Goal: Task Accomplishment & Management: Use online tool/utility

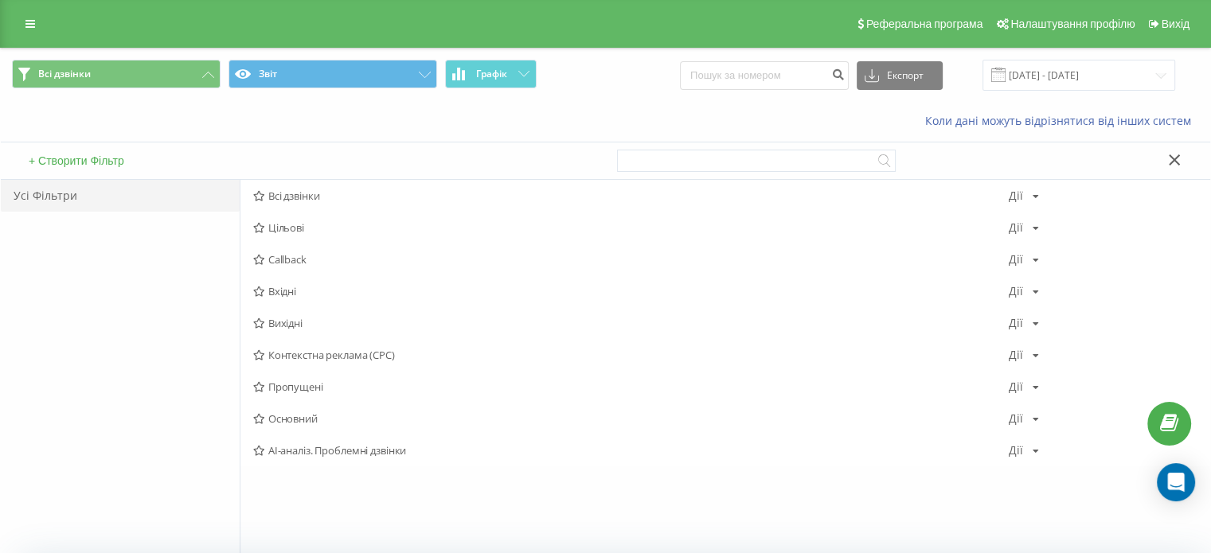
click at [35, 24] on link at bounding box center [30, 24] width 29 height 22
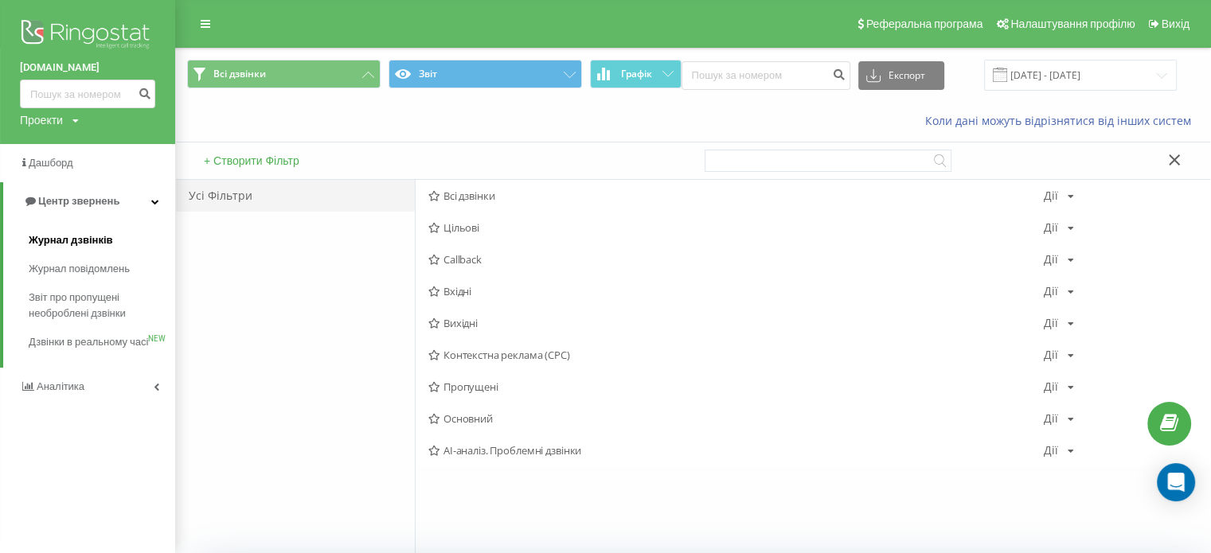
click at [77, 241] on span "Журнал дзвінків" at bounding box center [71, 240] width 84 height 16
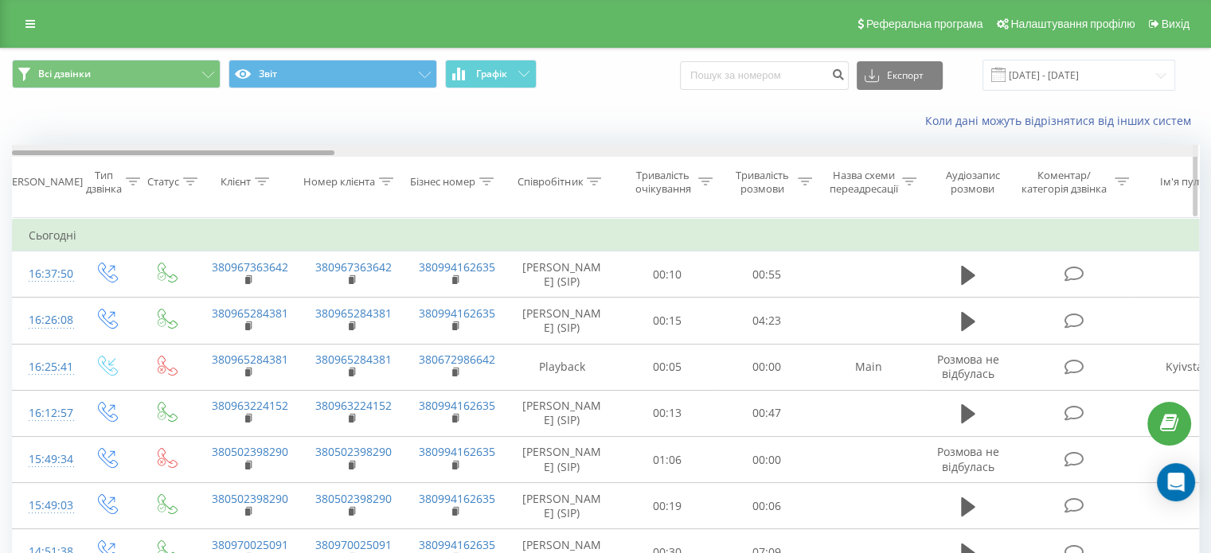
scroll to position [0, 1186]
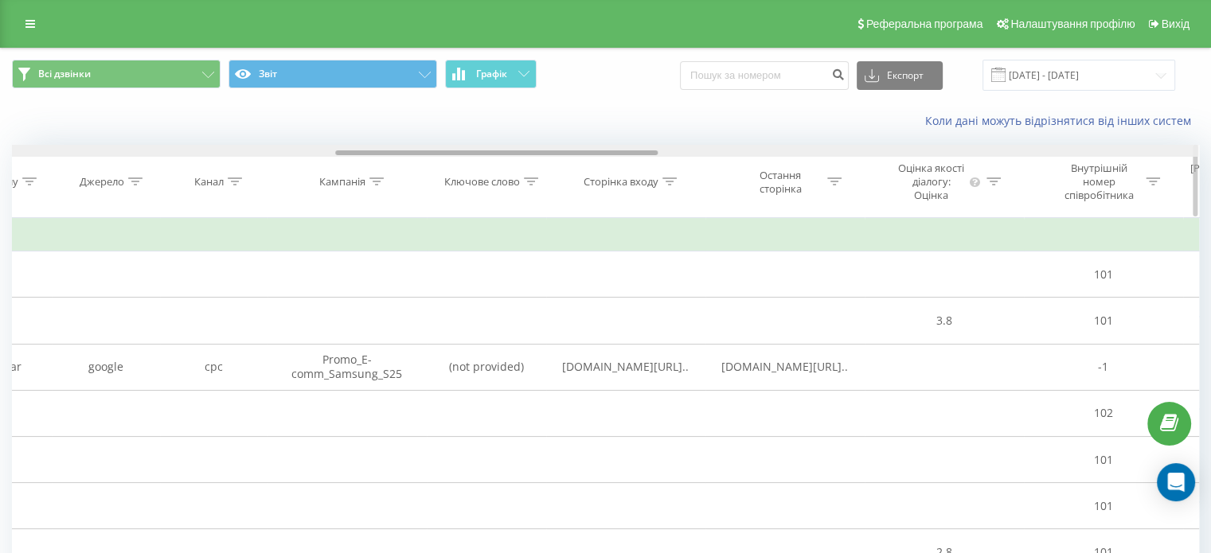
drag, startPoint x: 329, startPoint y: 149, endPoint x: 357, endPoint y: 153, distance: 28.9
click at [357, 153] on div at bounding box center [605, 151] width 1186 height 12
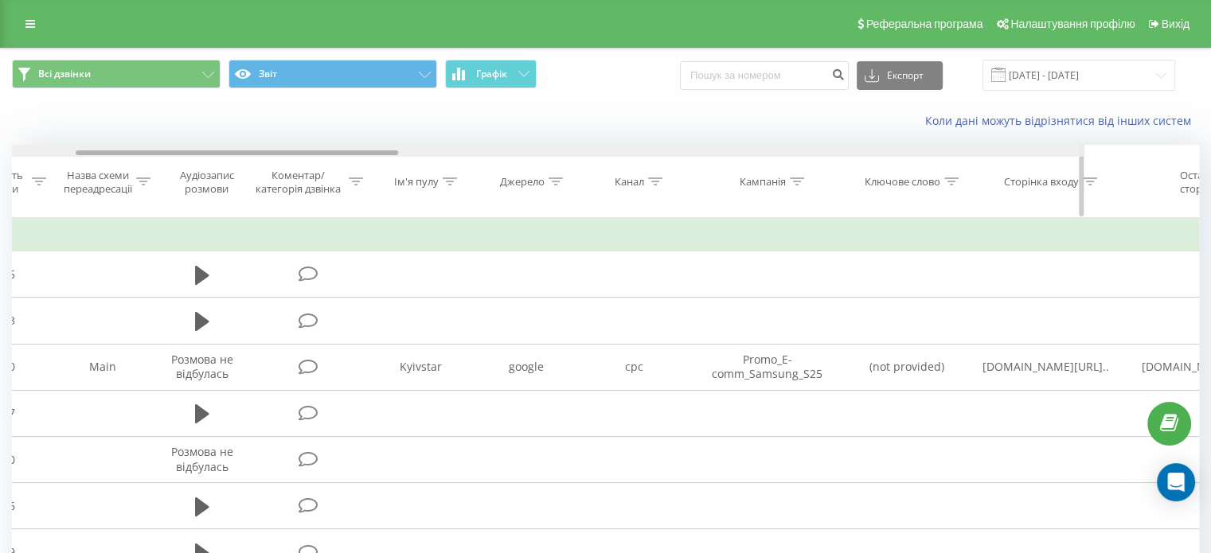
scroll to position [0, 0]
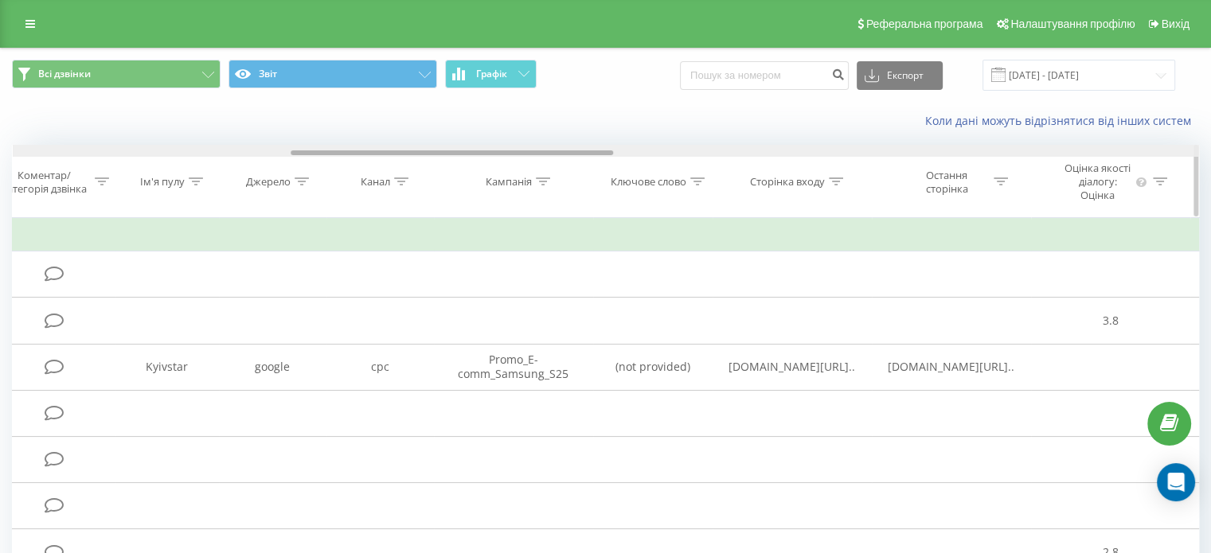
drag, startPoint x: 388, startPoint y: 152, endPoint x: 342, endPoint y: 168, distance: 48.1
click at [342, 168] on div "Дата дзвінка Тип дзвінка Статус Клієнт Номер клієнта Бізнес номер Співробітник …" at bounding box center [605, 181] width 1187 height 73
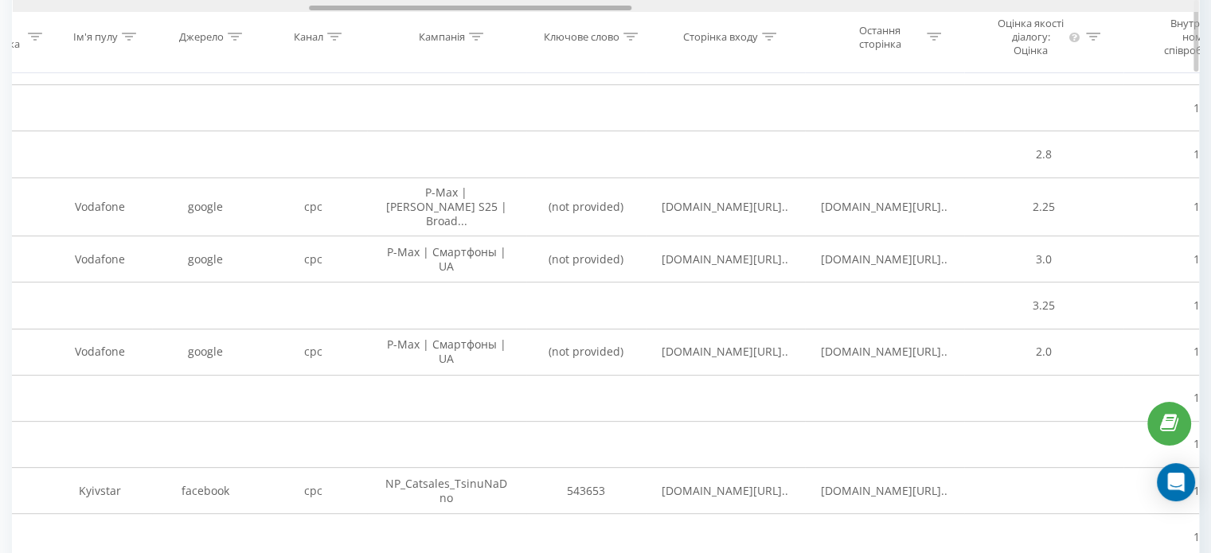
drag, startPoint x: 571, startPoint y: 9, endPoint x: 589, endPoint y: 44, distance: 39.5
click at [589, 44] on div "Дата дзвінка Тип дзвінка Статус Клієнт Номер клієнта Бізнес номер Співробітник …" at bounding box center [605, 36] width 1187 height 73
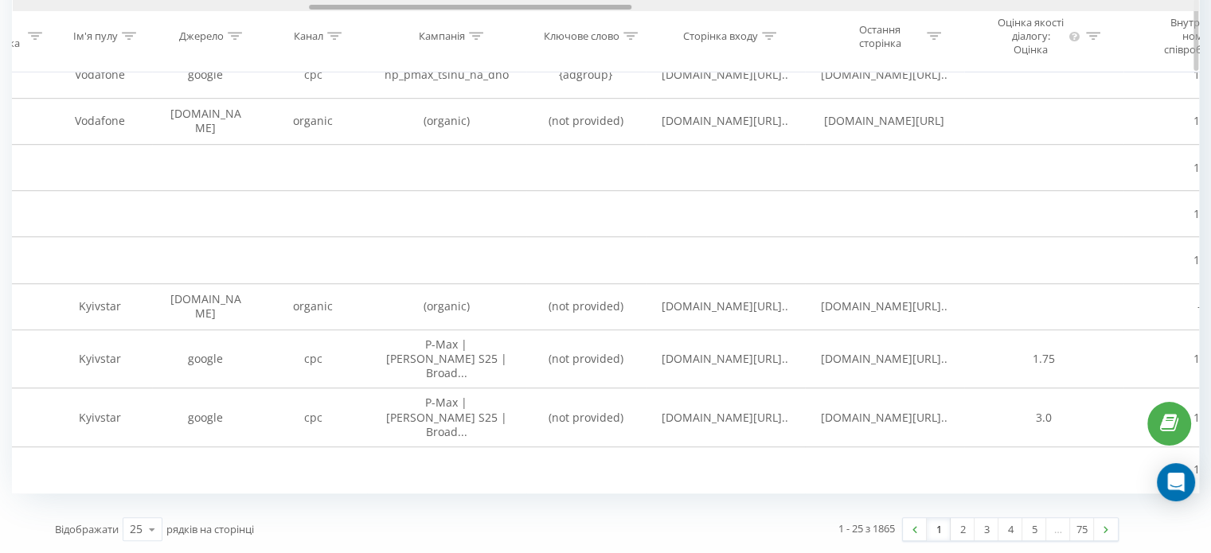
click at [586, 7] on div at bounding box center [470, 8] width 322 height 5
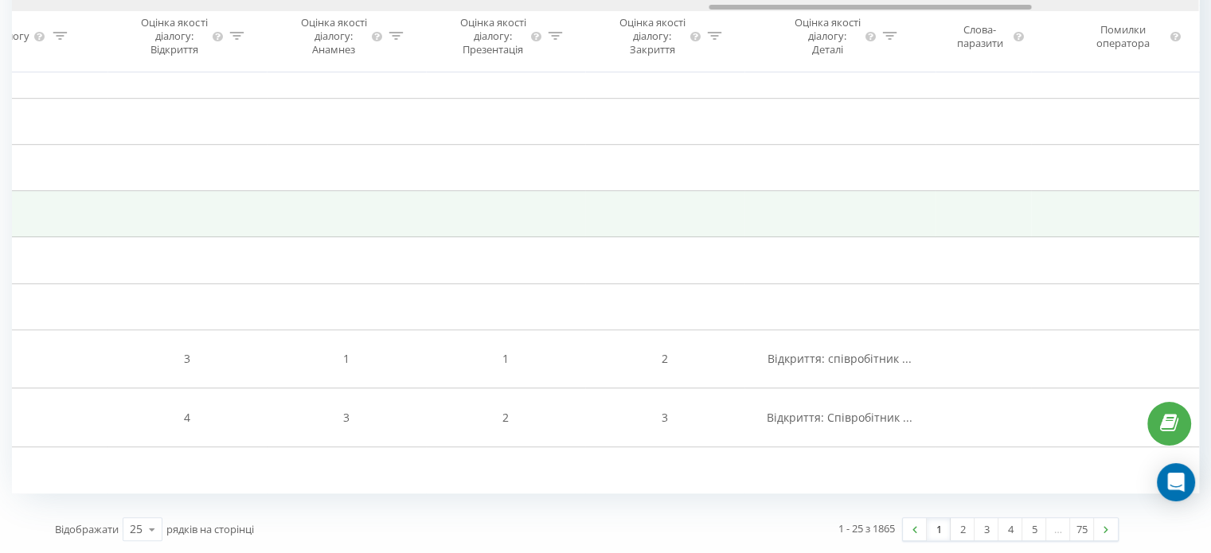
drag, startPoint x: 585, startPoint y: 7, endPoint x: 987, endPoint y: 134, distance: 421.4
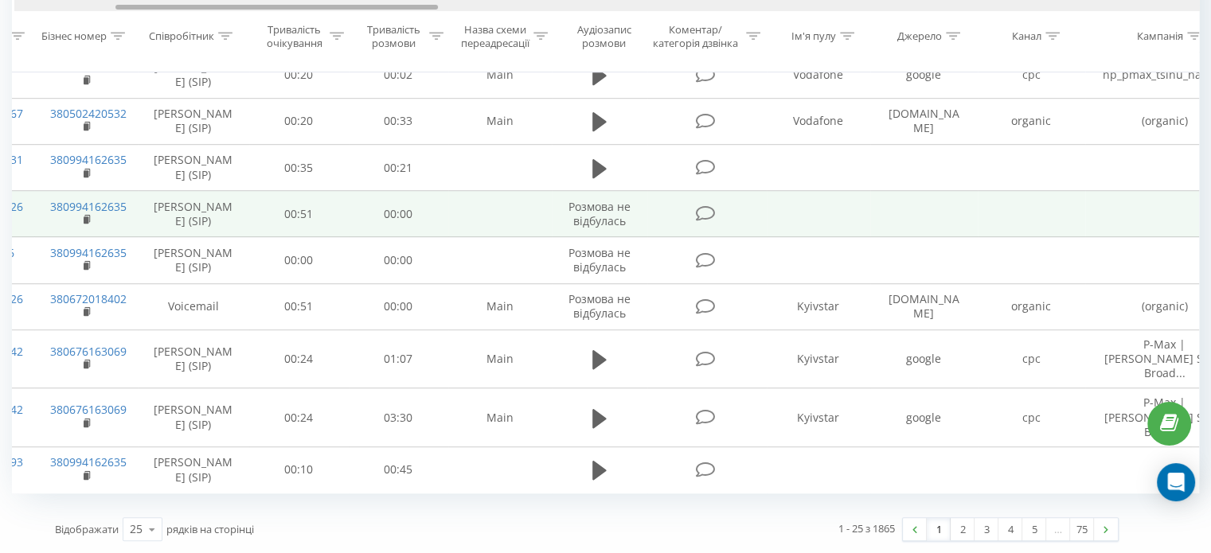
drag, startPoint x: 847, startPoint y: 8, endPoint x: 248, endPoint y: 101, distance: 605.7
